Goal: Information Seeking & Learning: Learn about a topic

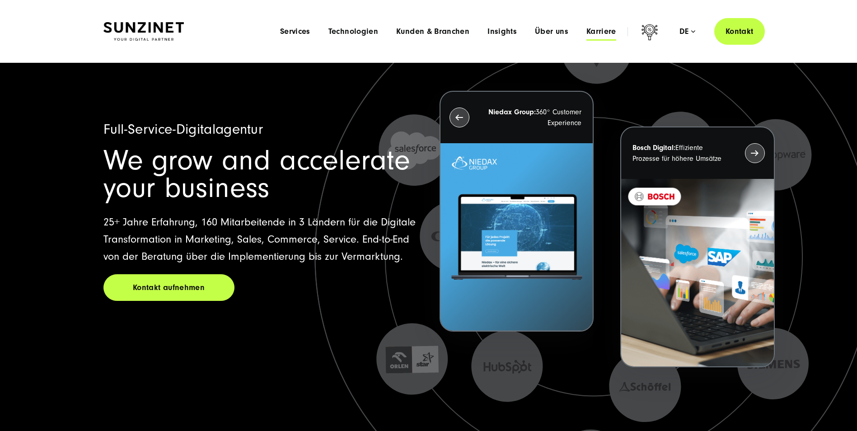
click at [608, 31] on span "Karriere" at bounding box center [601, 31] width 30 height 9
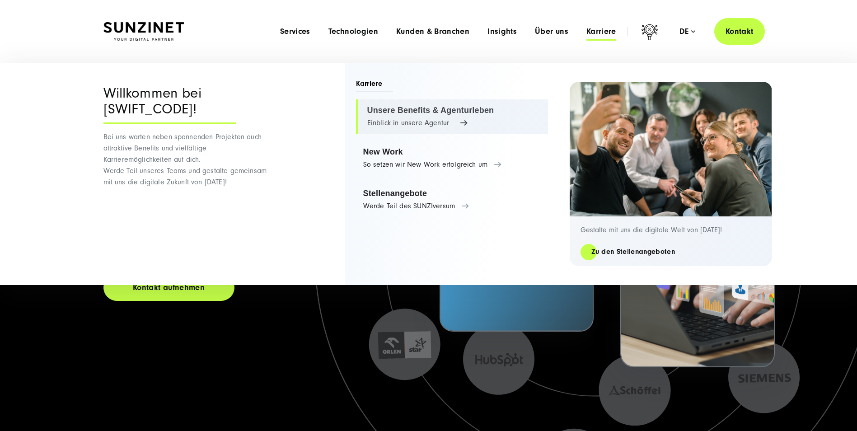
click at [437, 110] on link "Unsere Benefits & Agenturleben Einblick in unsere Agentur" at bounding box center [452, 116] width 192 height 34
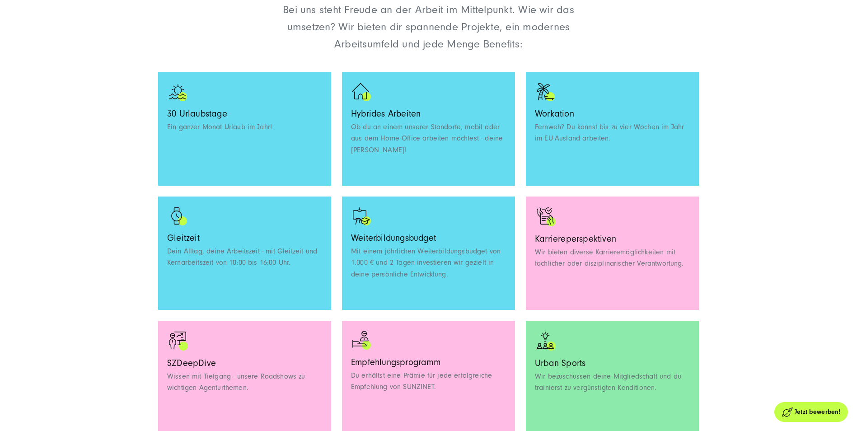
scroll to position [723, 0]
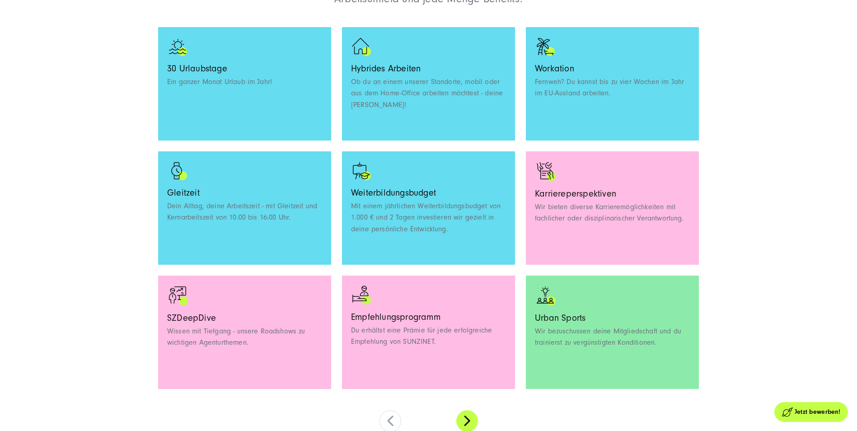
click at [472, 414] on button at bounding box center [467, 421] width 22 height 22
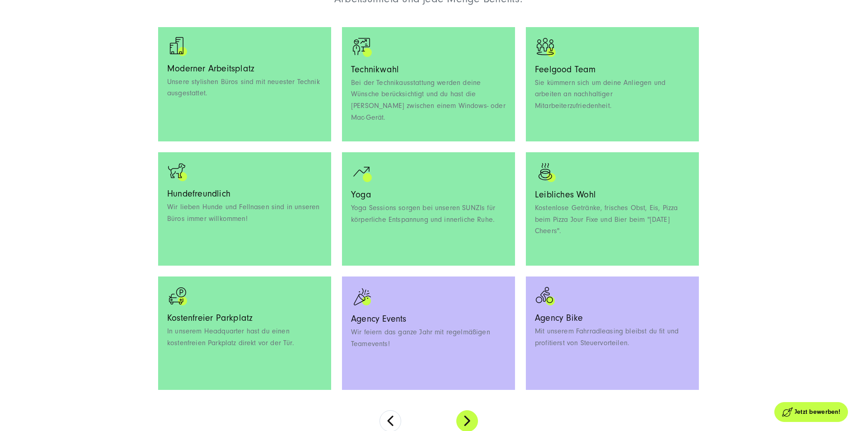
click at [471, 421] on button at bounding box center [467, 421] width 22 height 22
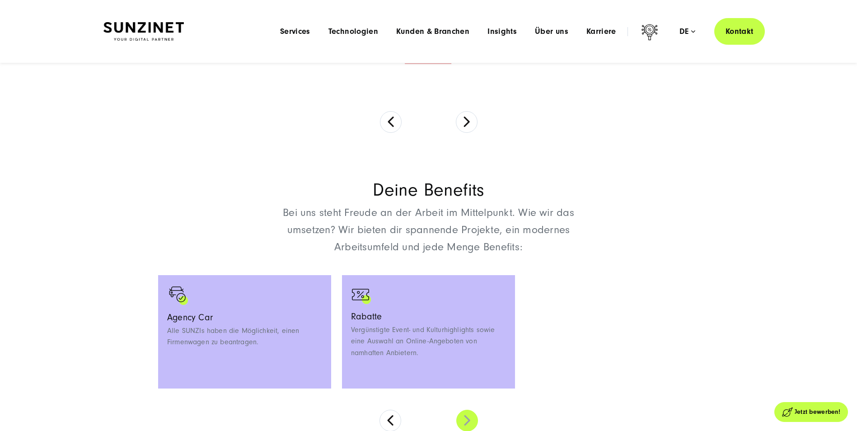
scroll to position [474, 0]
click at [390, 417] on button at bounding box center [390, 421] width 22 height 22
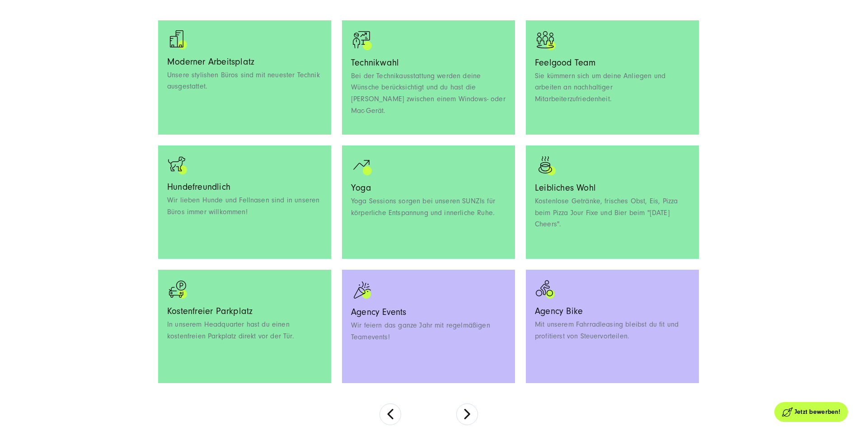
scroll to position [745, 0]
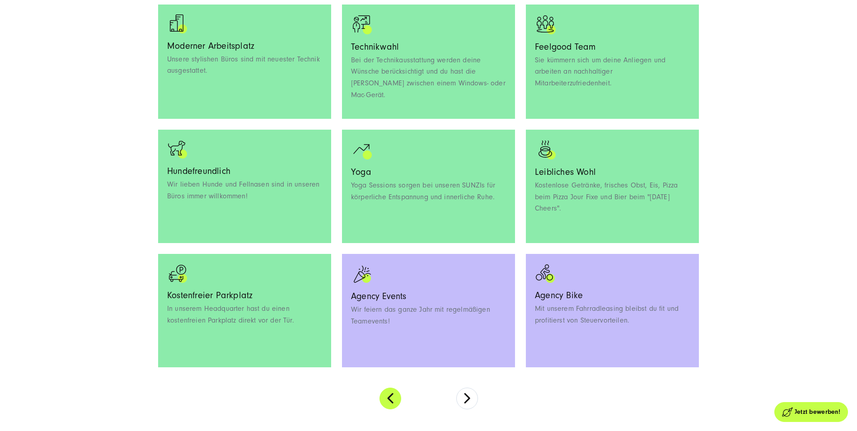
click at [394, 401] on button at bounding box center [390, 399] width 22 height 22
